Goal: Transaction & Acquisition: Purchase product/service

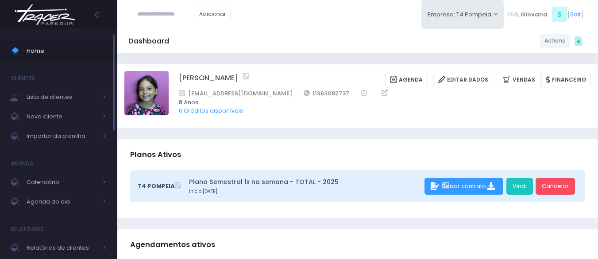
click at [34, 56] on span "Home" at bounding box center [67, 51] width 80 height 12
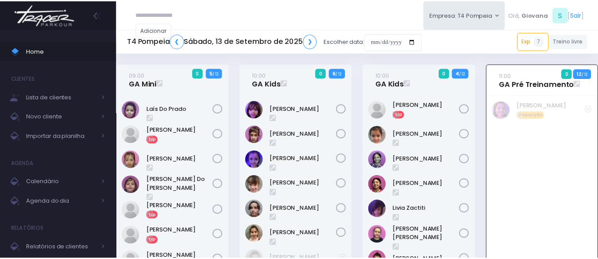
scroll to position [64, 0]
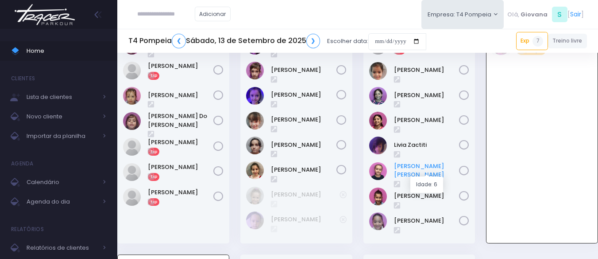
click at [418, 169] on link "[PERSON_NAME] [PERSON_NAME]" at bounding box center [427, 170] width 66 height 17
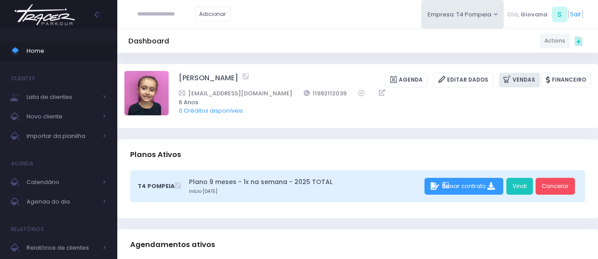
click at [532, 77] on link "Vendas" at bounding box center [519, 80] width 41 height 15
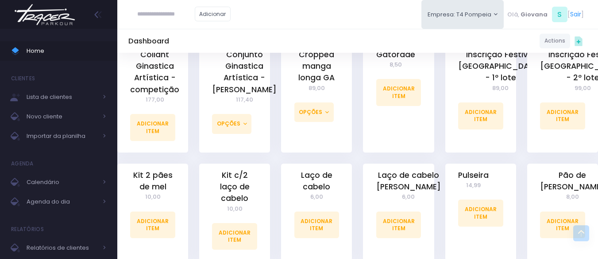
scroll to position [531, 0]
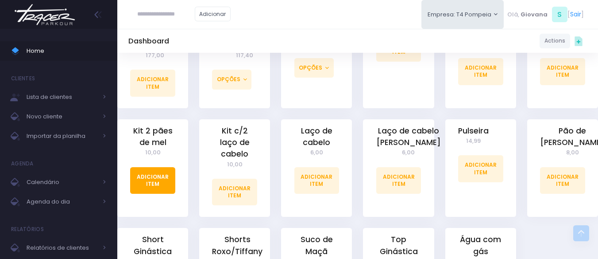
click at [162, 170] on link "Adicionar Item" at bounding box center [152, 180] width 45 height 27
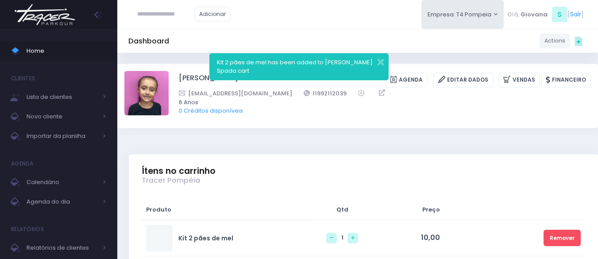
scroll to position [133, 0]
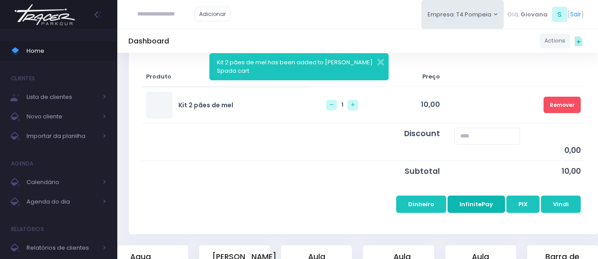
click at [485, 208] on button "InfinitePay" at bounding box center [477, 203] width 58 height 17
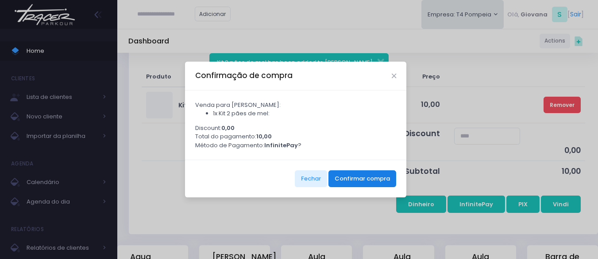
click at [382, 182] on button "Confirmar compra" at bounding box center [363, 178] width 68 height 17
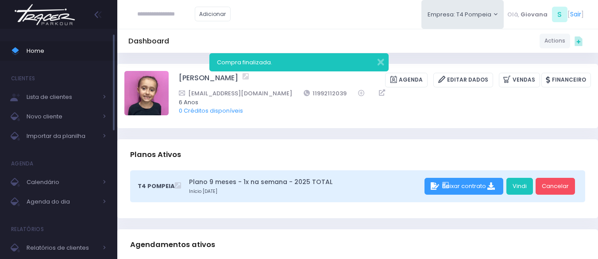
click at [63, 53] on span "Home" at bounding box center [67, 51] width 80 height 12
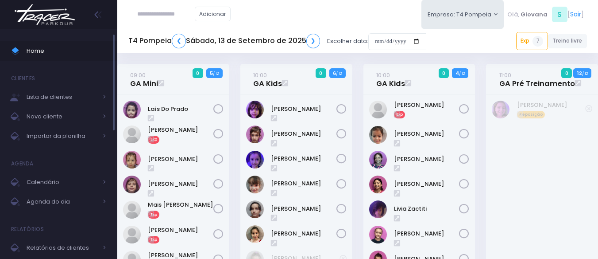
click at [51, 53] on span "Home" at bounding box center [67, 51] width 80 height 12
click at [476, 120] on div "10:00 GA Kids 0 4 / 12 Exp" at bounding box center [419, 190] width 123 height 253
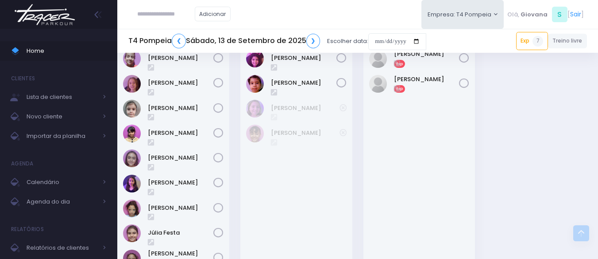
scroll to position [437, 0]
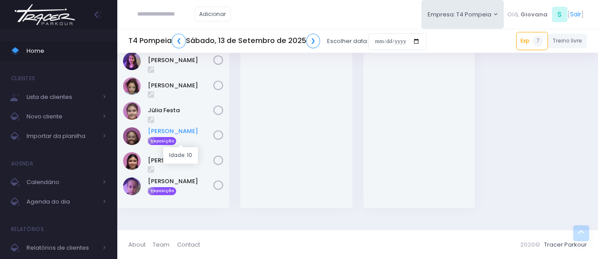
click at [171, 127] on link "Maria Clara Vieira Serrano" at bounding box center [181, 131] width 66 height 9
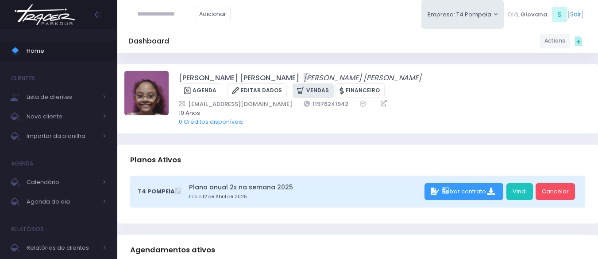
click at [334, 83] on link "Vendas" at bounding box center [313, 90] width 41 height 15
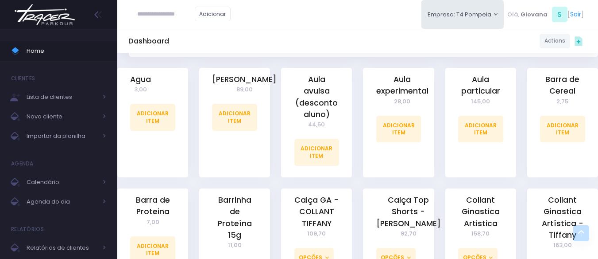
scroll to position [266, 0]
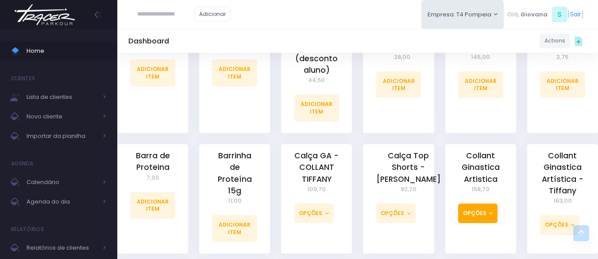
click at [493, 216] on button "Opções" at bounding box center [477, 212] width 39 height 19
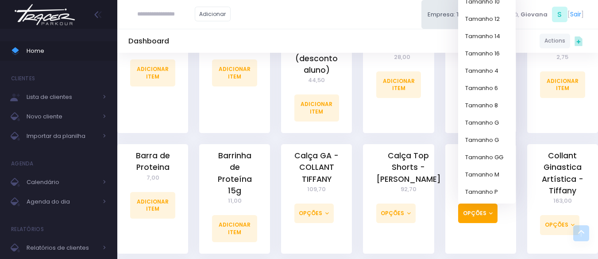
click at [523, 182] on div "Collant Ginastica Artística - Tiffany 163,00 Opções Tamanho 10 Tamanho 12 Taman…" at bounding box center [563, 204] width 82 height 120
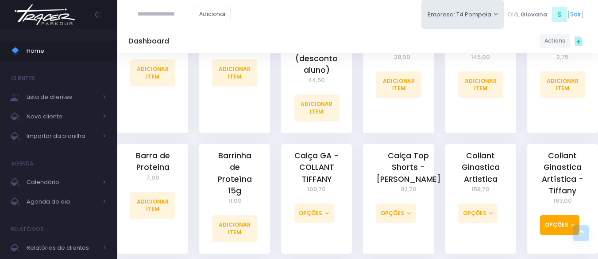
click at [569, 226] on button "Opções" at bounding box center [559, 224] width 39 height 19
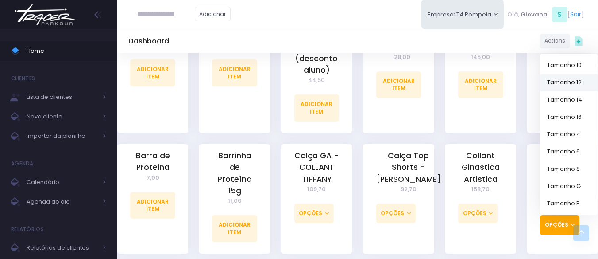
click at [580, 85] on link "Tamanho 12" at bounding box center [569, 82] width 58 height 17
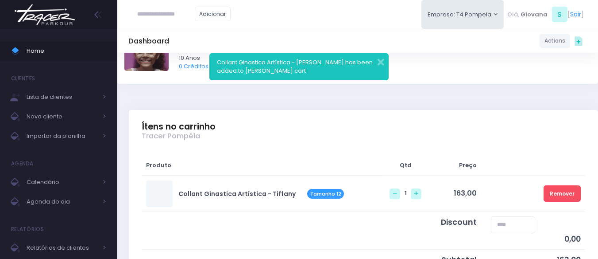
scroll to position [133, 0]
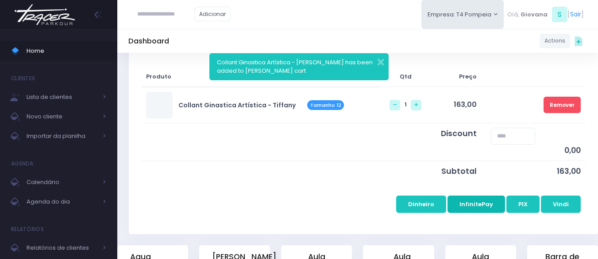
click at [482, 207] on button "InfinitePay" at bounding box center [477, 203] width 58 height 17
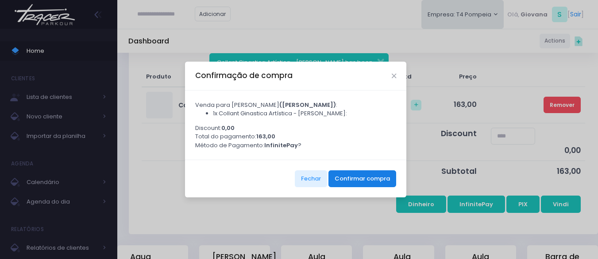
click at [380, 184] on button "Confirmar compra" at bounding box center [363, 178] width 68 height 17
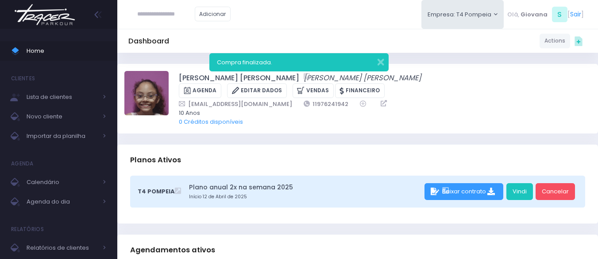
paste input "**********"
type input "**********"
click input "submit" at bounding box center [0, 0] width 0 height 0
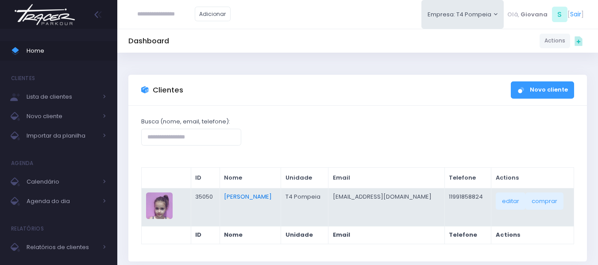
click at [254, 196] on link "Catarina Miranda" at bounding box center [248, 197] width 48 height 8
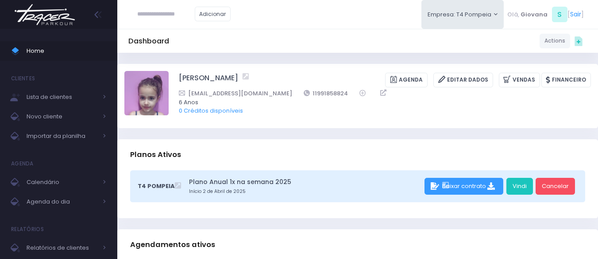
click at [315, 144] on div "Planos Ativos" at bounding box center [357, 154] width 481 height 31
click at [66, 53] on span "Home" at bounding box center [67, 51] width 80 height 12
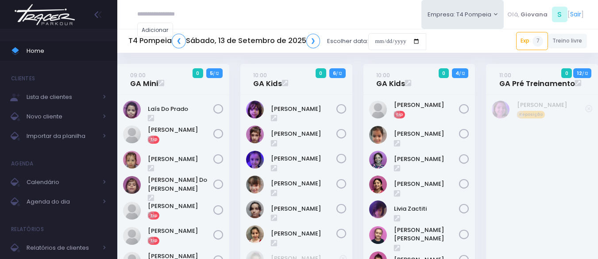
scroll to position [317, 0]
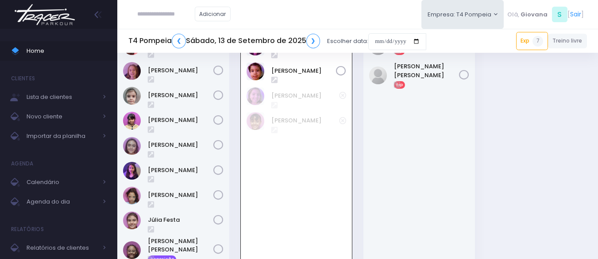
click at [463, 181] on div "Fernanda Galetti Exp" at bounding box center [420, 178] width 112 height 295
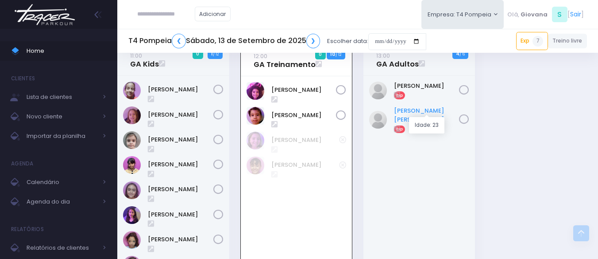
click at [431, 111] on link "[PERSON_NAME]" at bounding box center [427, 114] width 66 height 17
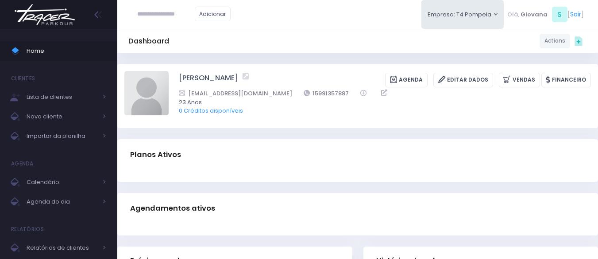
click at [341, 127] on div "[PERSON_NAME] [GEOGRAPHIC_DATA] Editar Dados [GEOGRAPHIC_DATA] Financeiro" at bounding box center [357, 96] width 481 height 64
click at [494, 123] on div "[PERSON_NAME] [GEOGRAPHIC_DATA] Editar Dados [GEOGRAPHIC_DATA] Financeiro" at bounding box center [357, 96] width 481 height 64
click at [333, 130] on div "Dashboard Actions Choose Label: Customer Partner Suplier Member Staff Add new" at bounding box center [357, 253] width 481 height 400
click at [54, 47] on span "Home" at bounding box center [67, 51] width 80 height 12
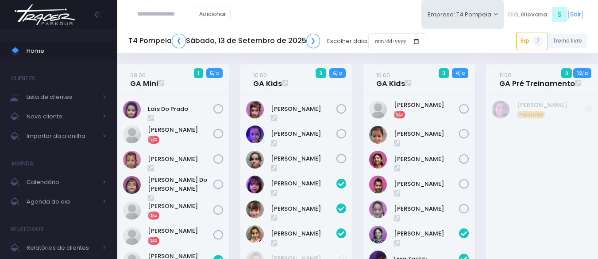
scroll to position [317, 0]
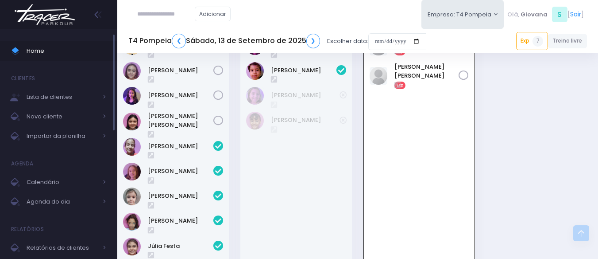
click at [40, 55] on span "Home" at bounding box center [67, 51] width 80 height 12
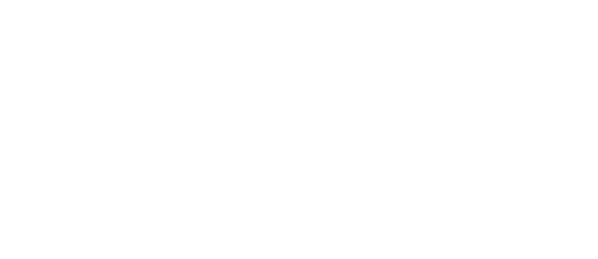
scroll to position [317, 0]
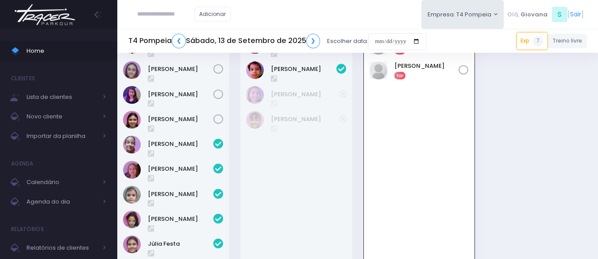
click at [159, 19] on input "text" at bounding box center [166, 14] width 58 height 17
type input "**********"
click input "submit" at bounding box center [0, 0] width 0 height 0
type input "**********"
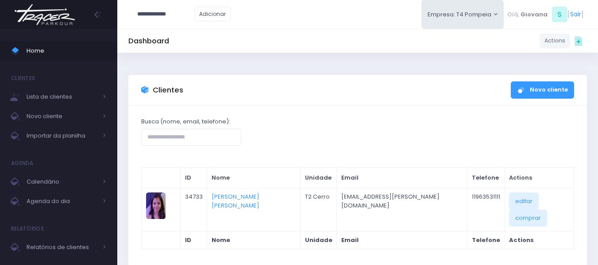
type input "**********"
click input "submit" at bounding box center [0, 0] width 0 height 0
type input "**********"
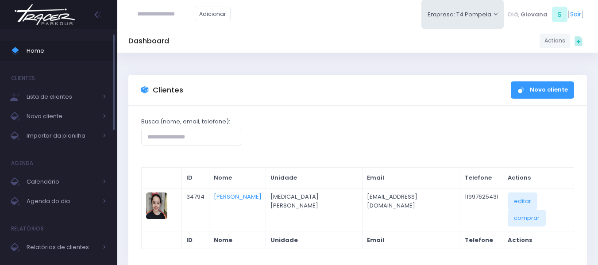
click at [72, 55] on span "Home" at bounding box center [67, 51] width 80 height 12
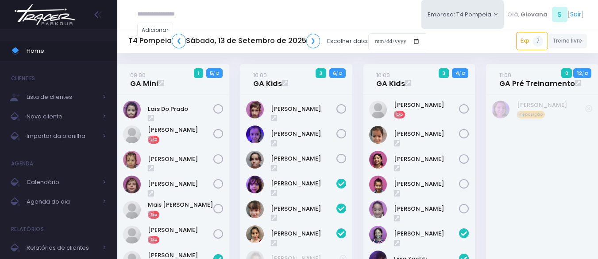
scroll to position [317, 0]
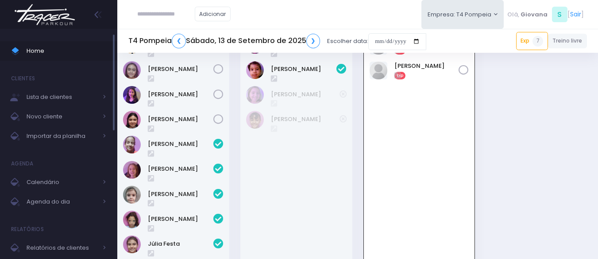
click at [73, 47] on span "Home" at bounding box center [67, 51] width 80 height 12
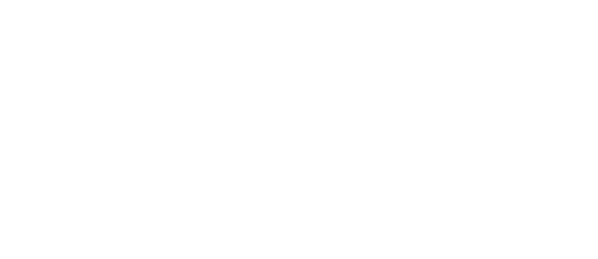
scroll to position [317, 0]
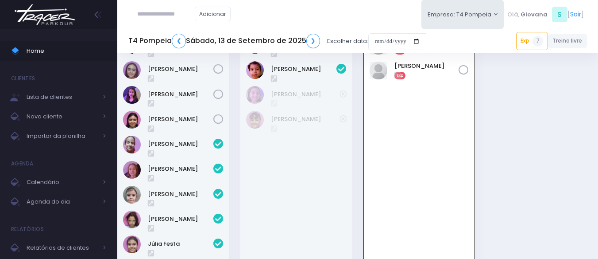
click at [402, 199] on div "[PERSON_NAME] Exp" at bounding box center [419, 173] width 111 height 285
click at [45, 50] on span "Home" at bounding box center [67, 51] width 80 height 12
